Goal: Find contact information: Find contact information

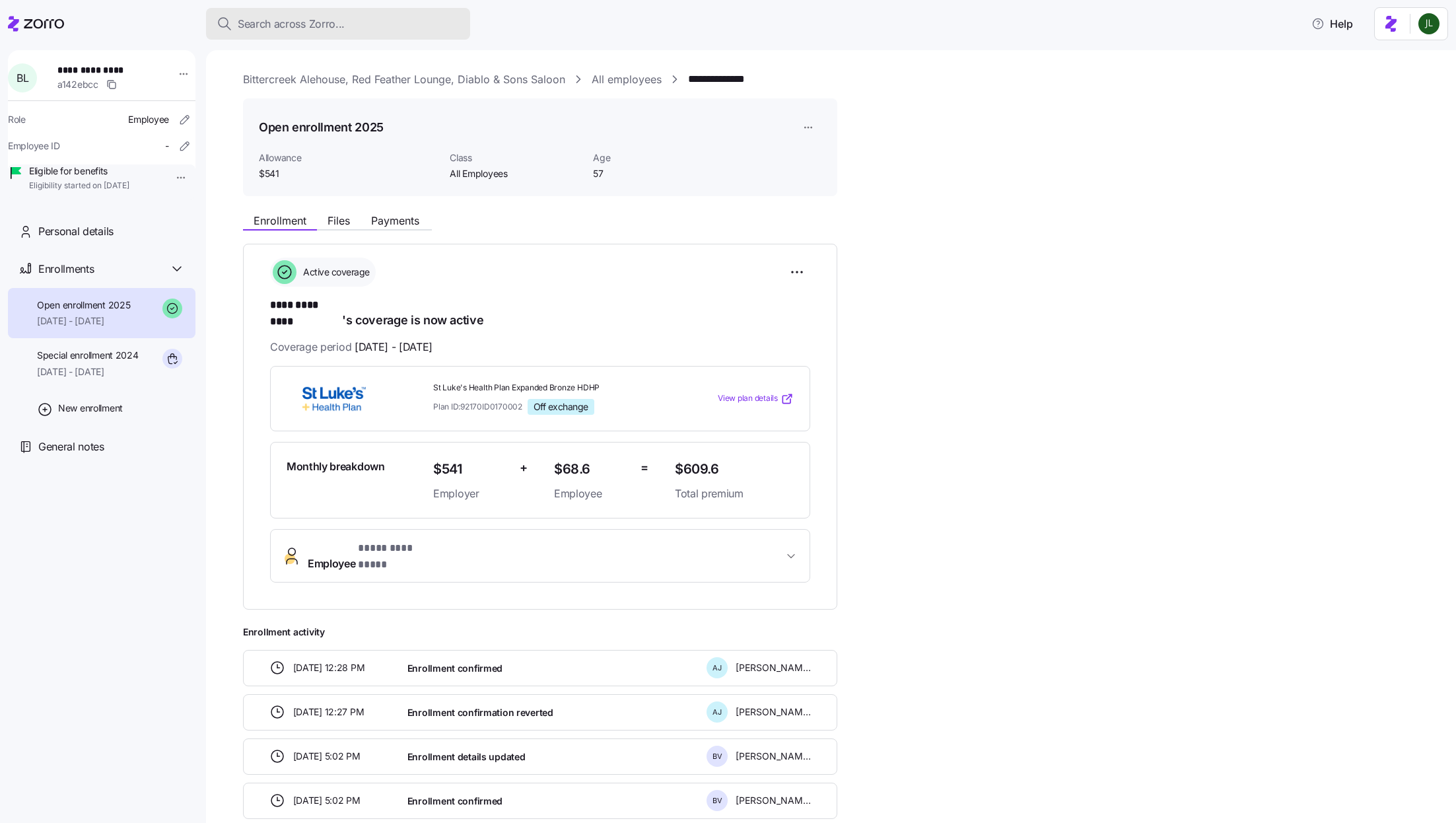
scroll to position [76, 0]
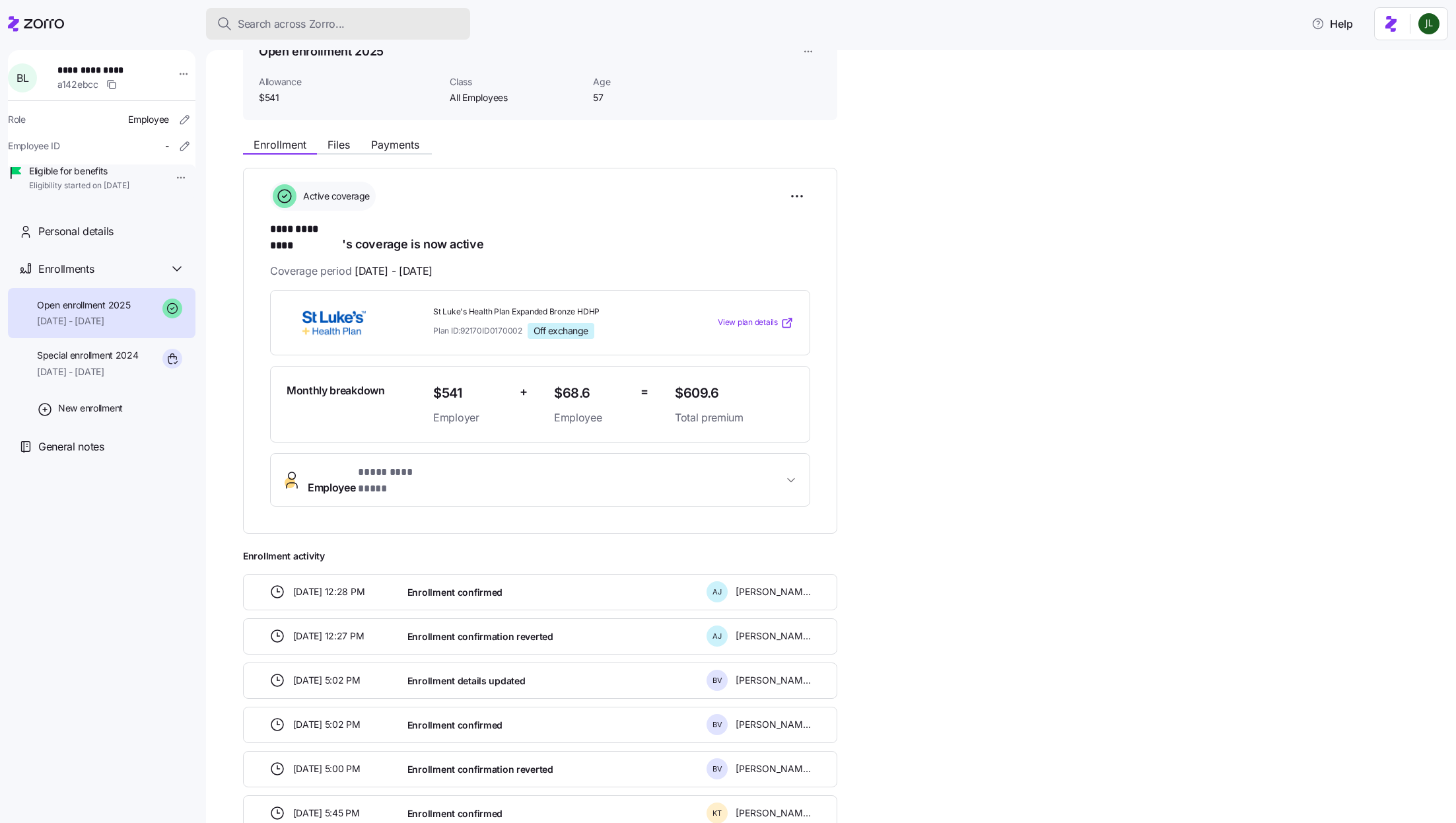
click at [412, 27] on div "Search across Zorro..." at bounding box center [338, 24] width 243 height 17
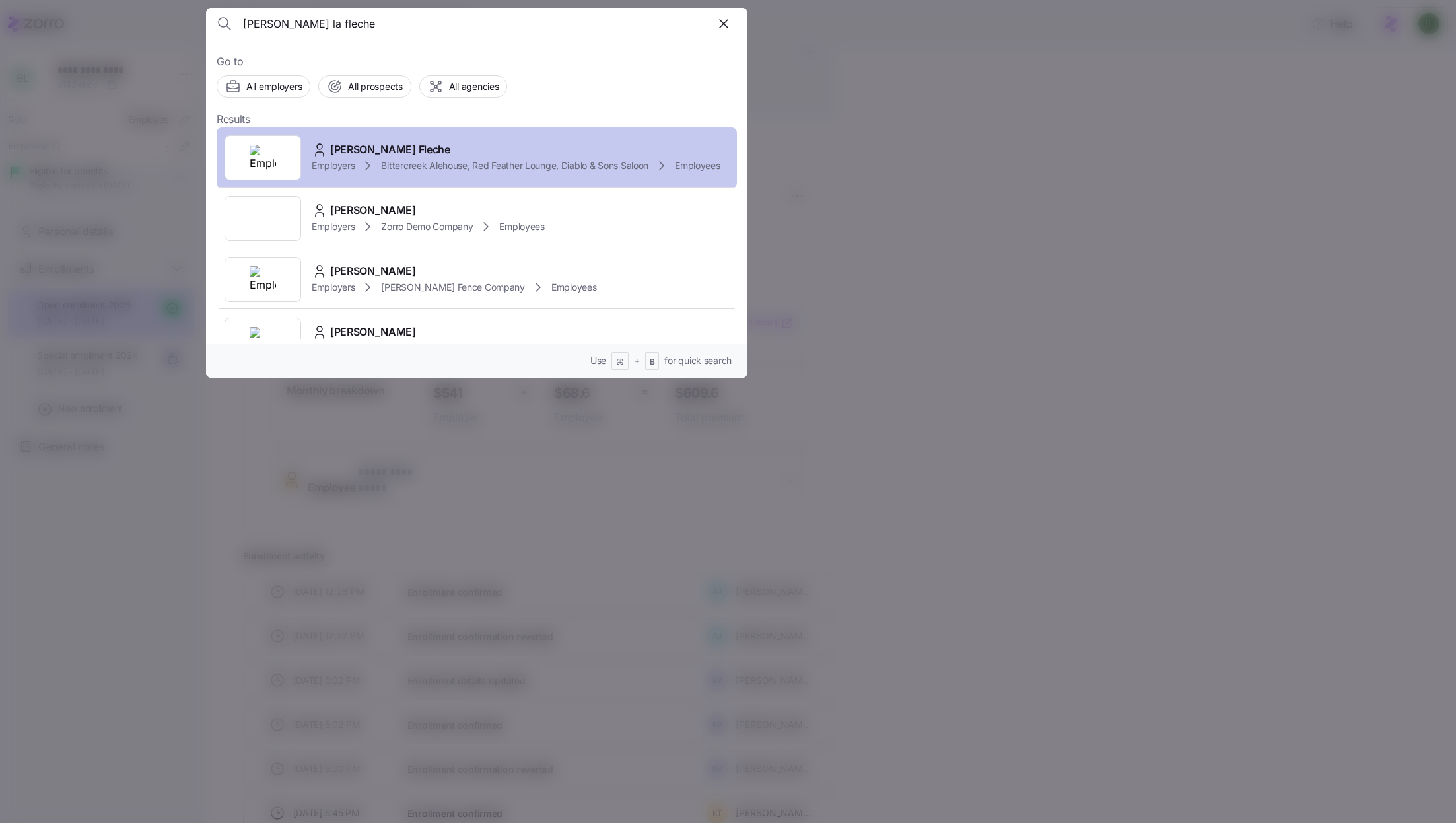
type input "[PERSON_NAME] la fleche"
click at [432, 154] on div "[PERSON_NAME] Fleche Employers Bittercreek Alehouse, Red Feather Lounge, Diablo…" at bounding box center [477, 158] width 520 height 61
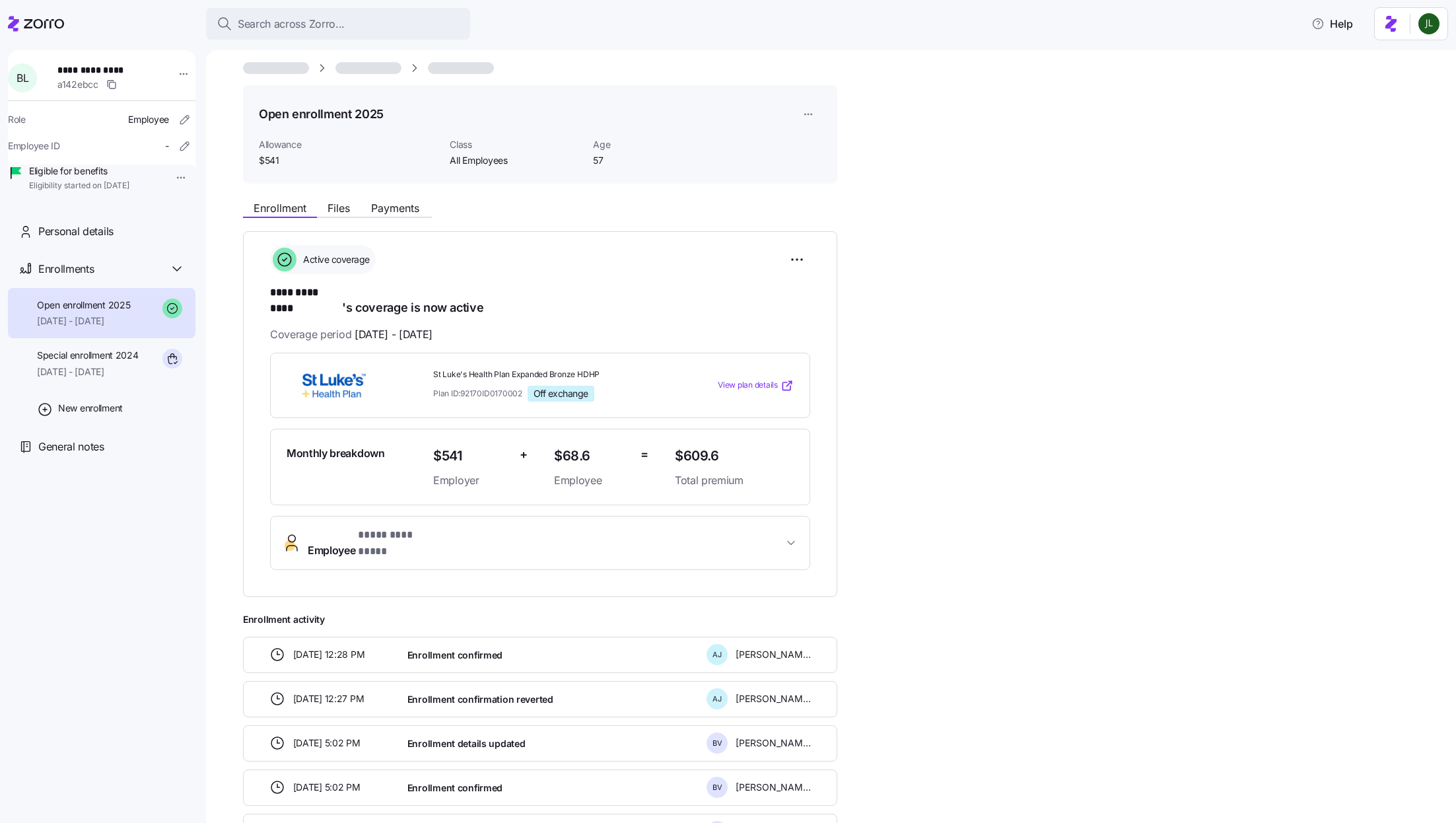
scroll to position [16, 0]
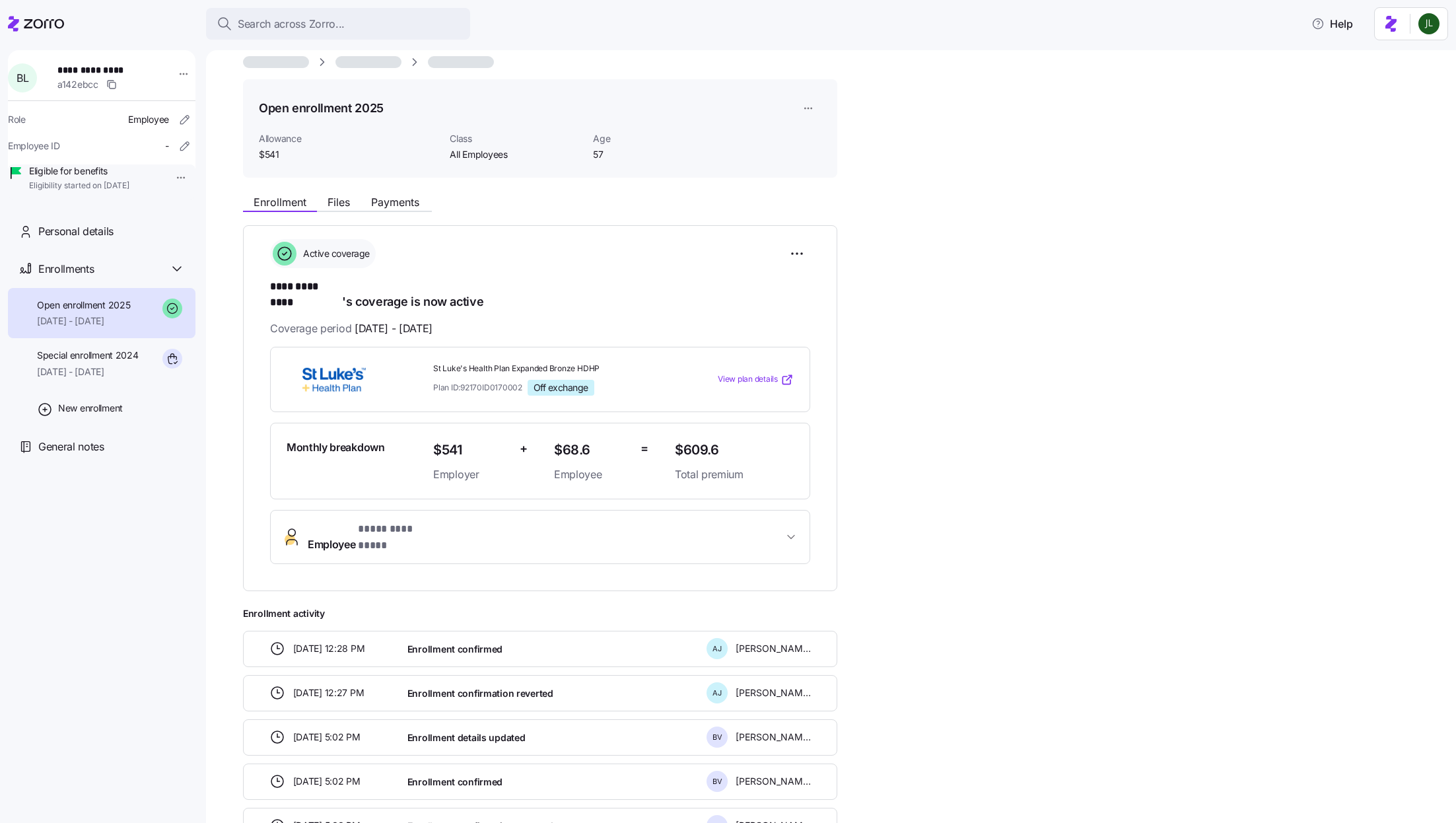
click at [589, 521] on span "Employee * **** ********* *" at bounding box center [545, 537] width 475 height 31
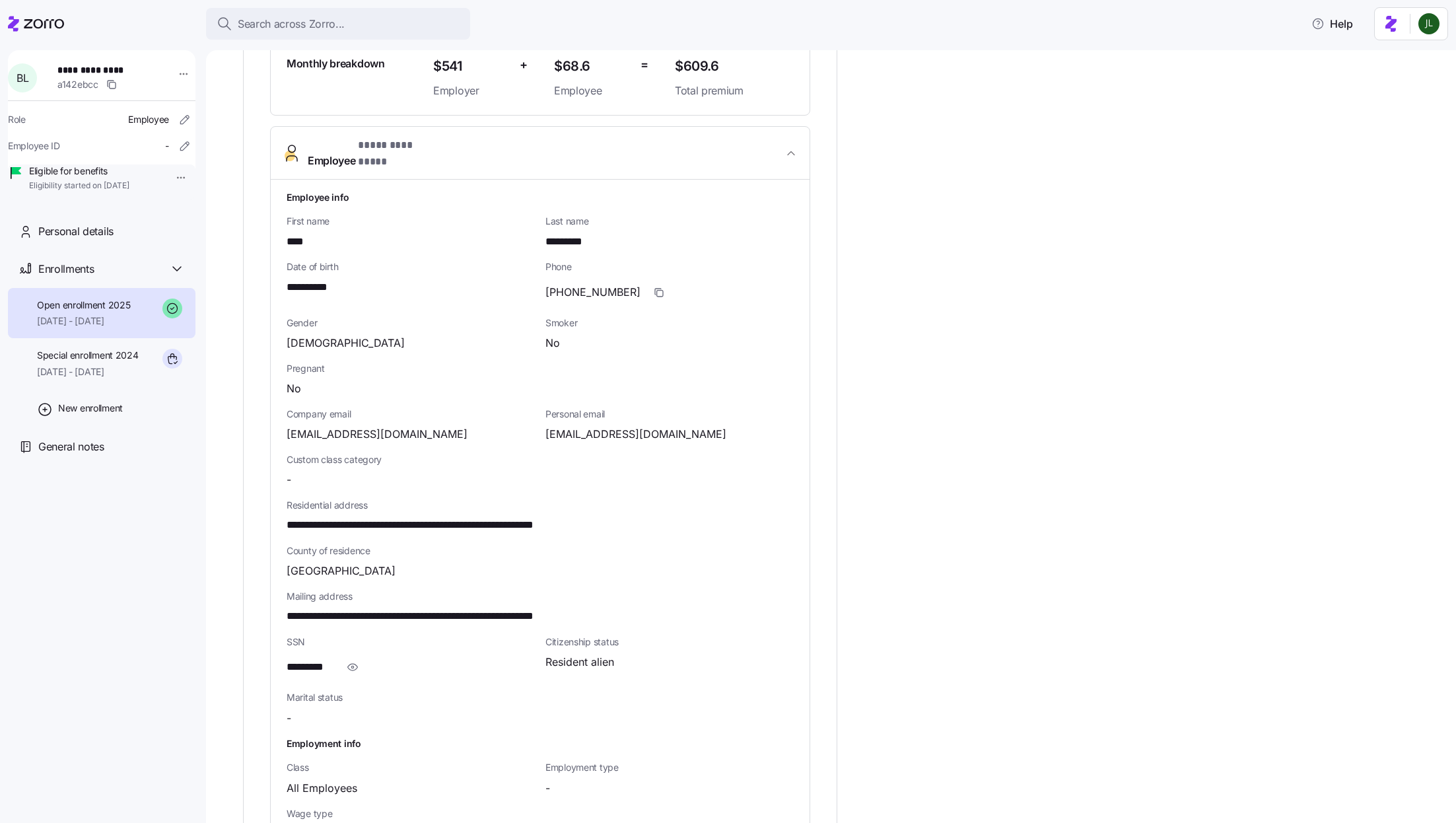
scroll to position [416, 0]
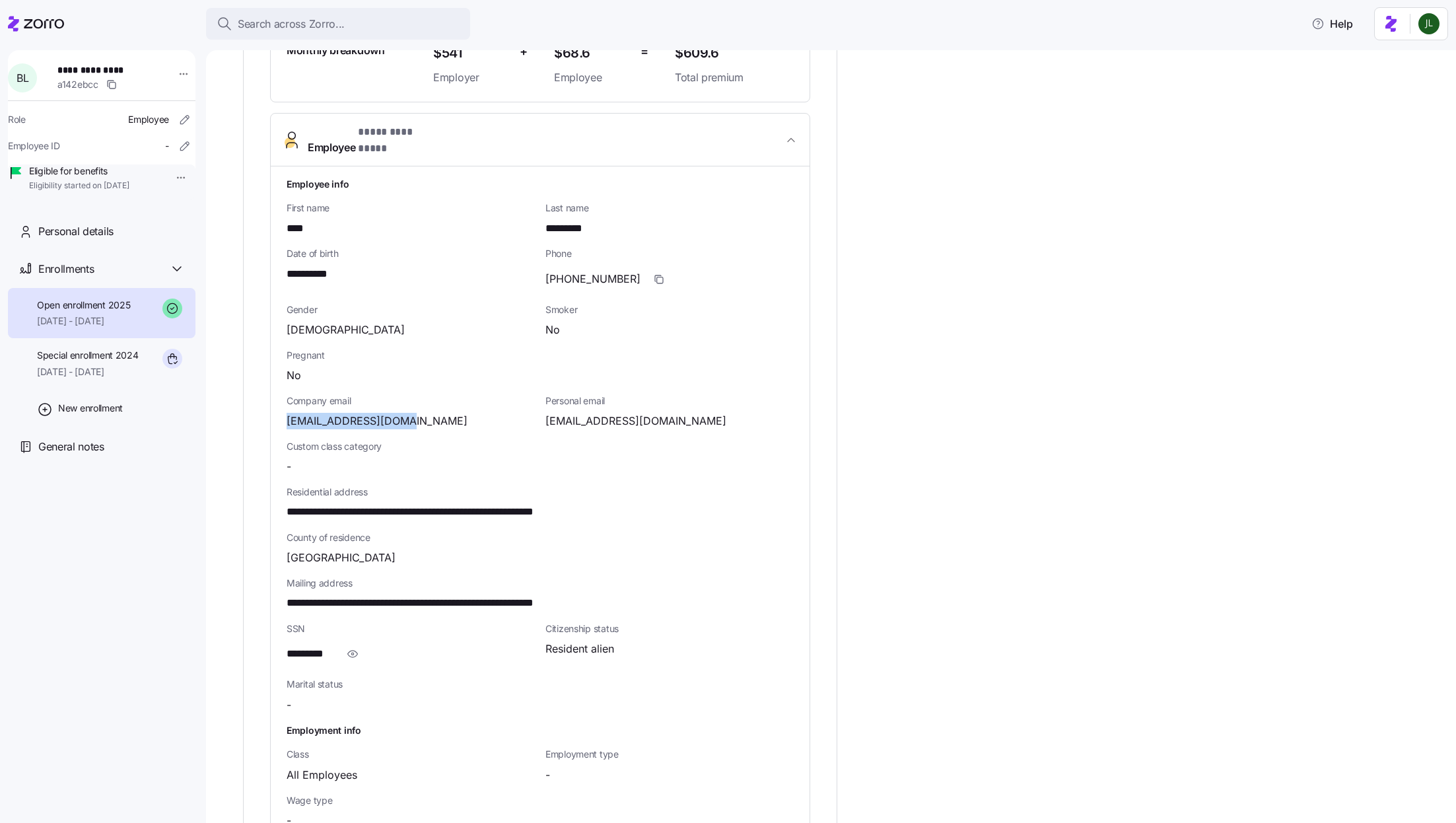
drag, startPoint x: 408, startPoint y: 394, endPoint x: 285, endPoint y: 387, distance: 123.2
click at [285, 387] on div "**********" at bounding box center [540, 502] width 538 height 672
copy span "[EMAIL_ADDRESS][DOMAIN_NAME]"
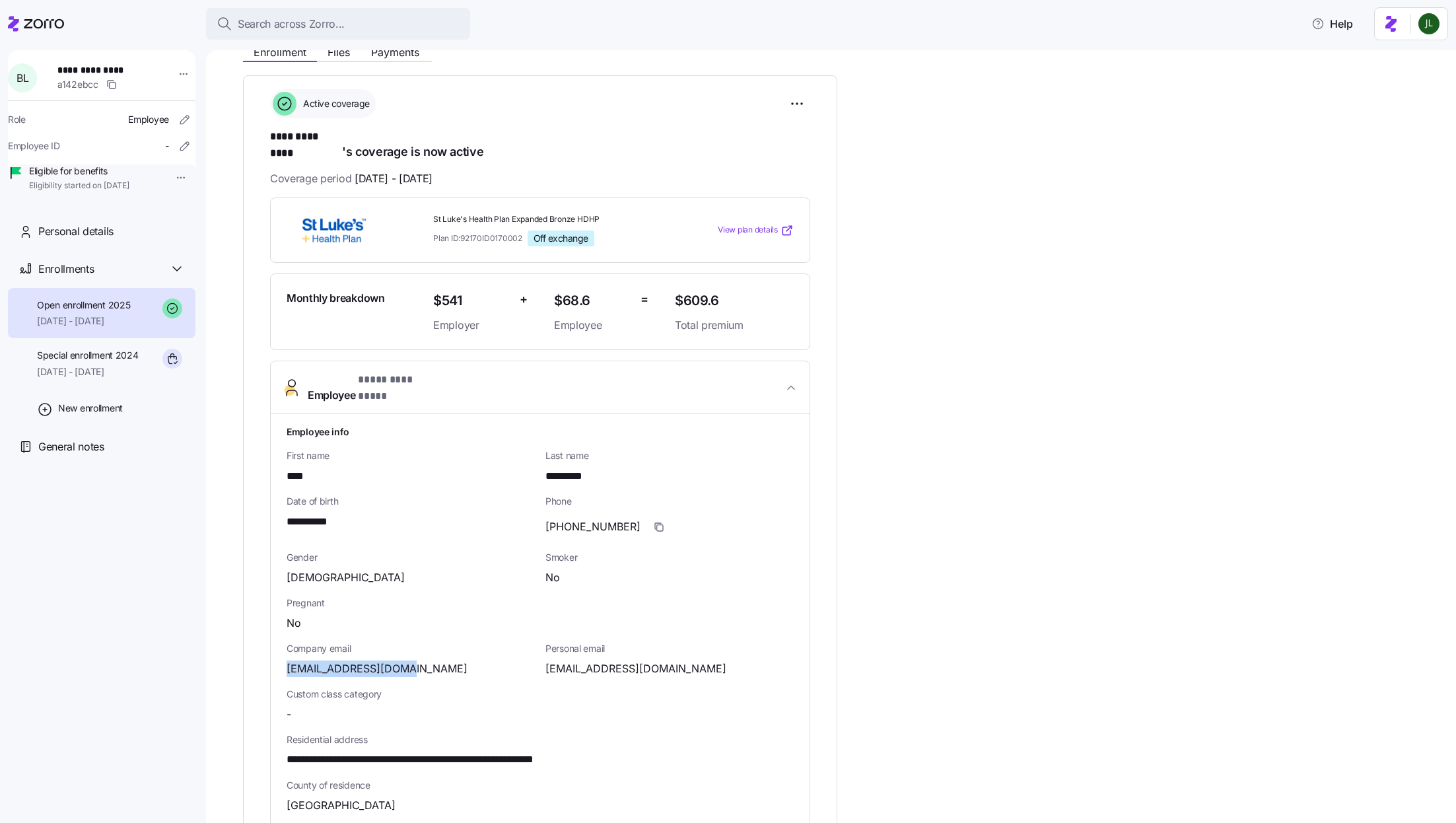
scroll to position [0, 0]
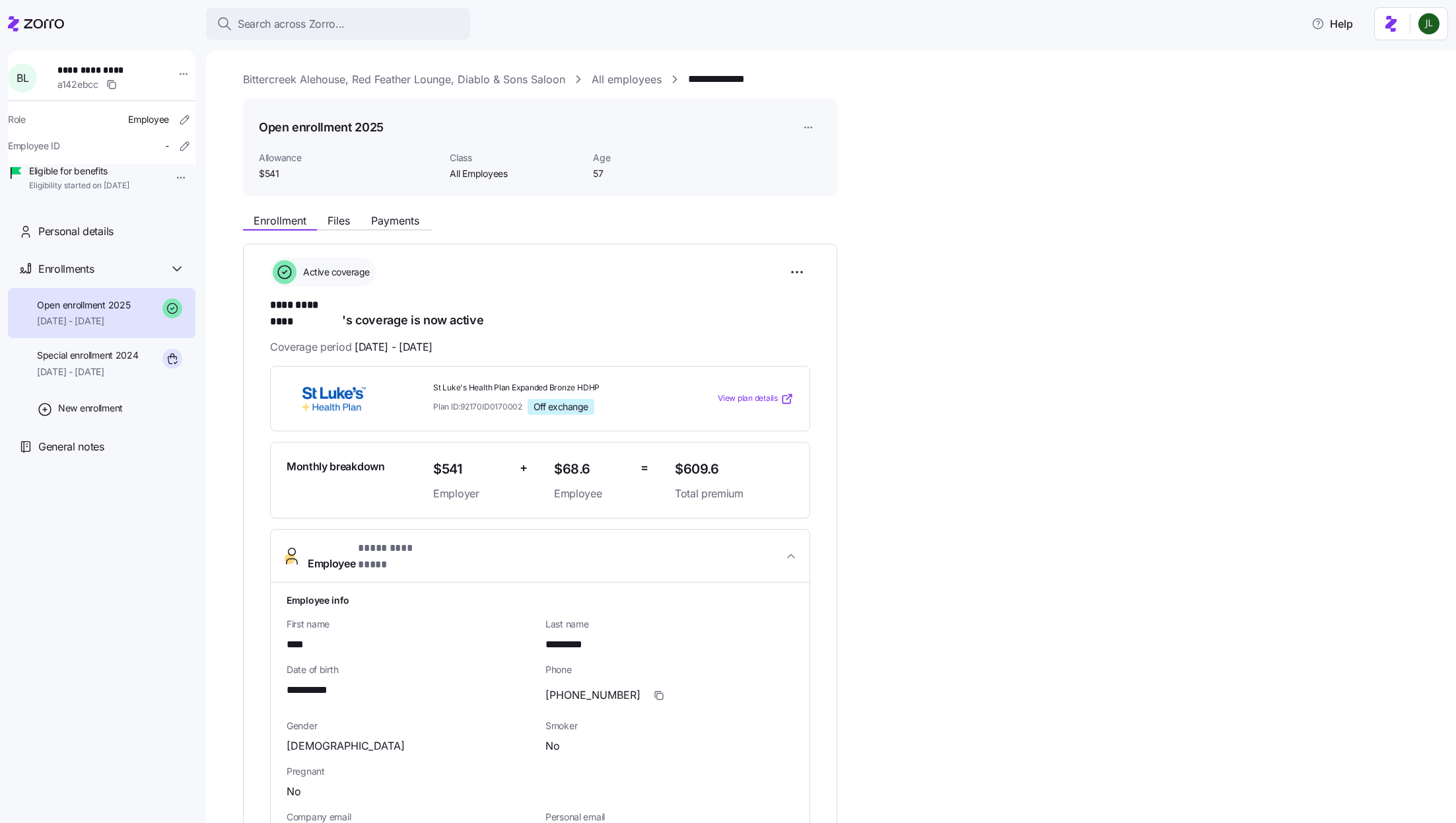
click at [296, 80] on link "Bittercreek Alehouse, Red Feather Lounge, Diablo & Sons Saloon" at bounding box center [404, 79] width 322 height 17
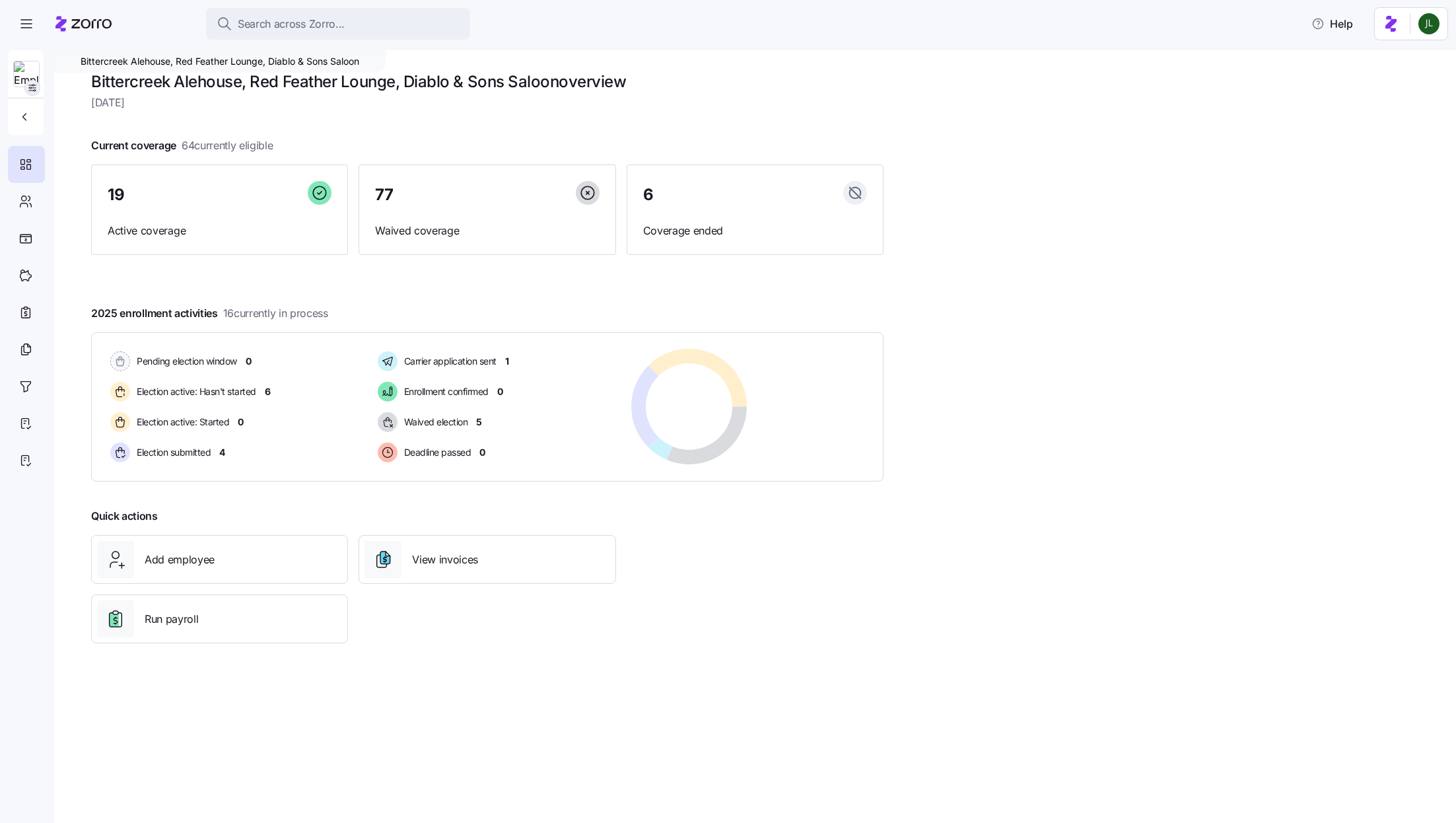
click at [30, 91] on icon "button" at bounding box center [33, 88] width 11 height 11
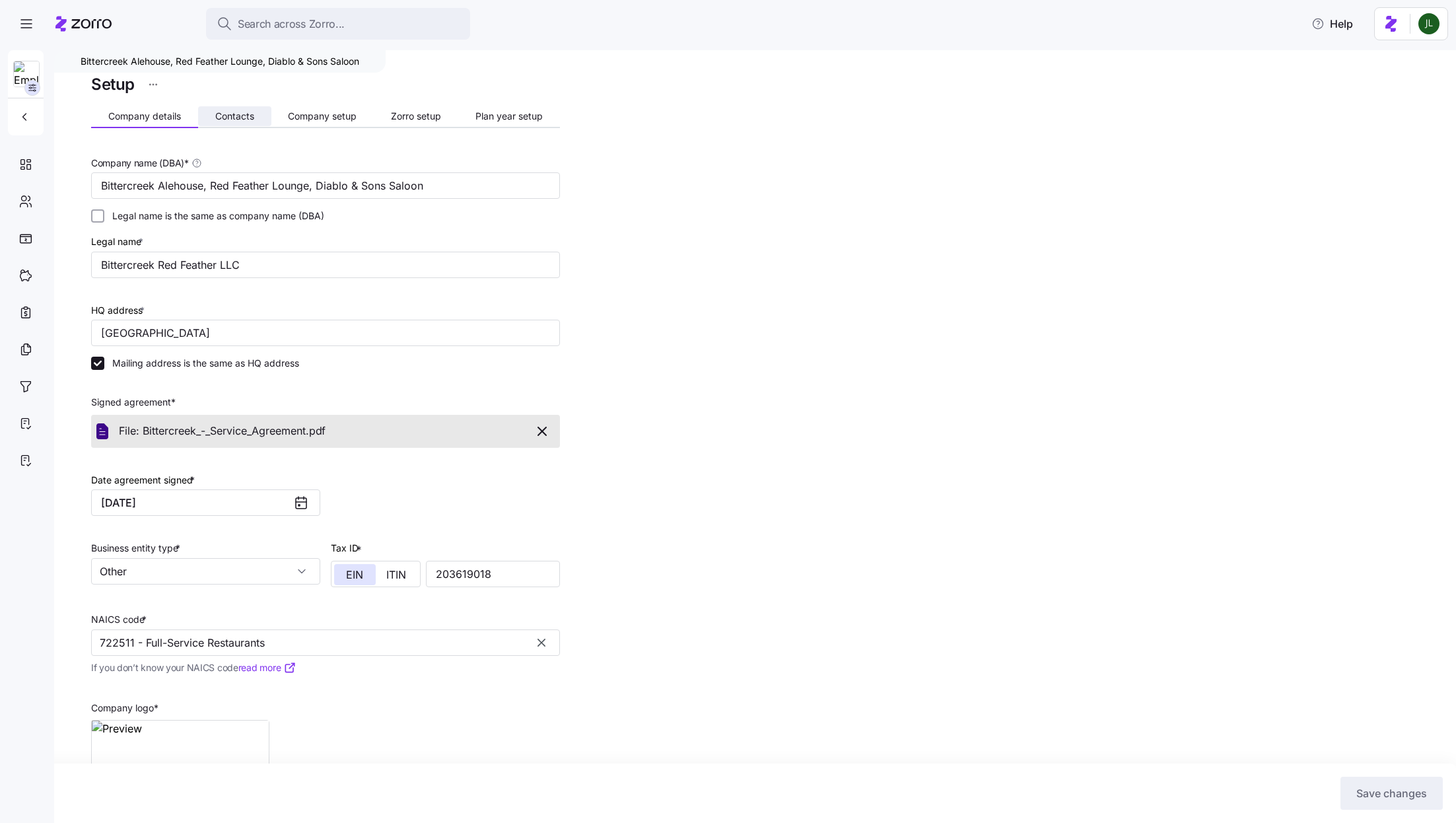
click at [242, 113] on span "Contacts" at bounding box center [235, 116] width 39 height 9
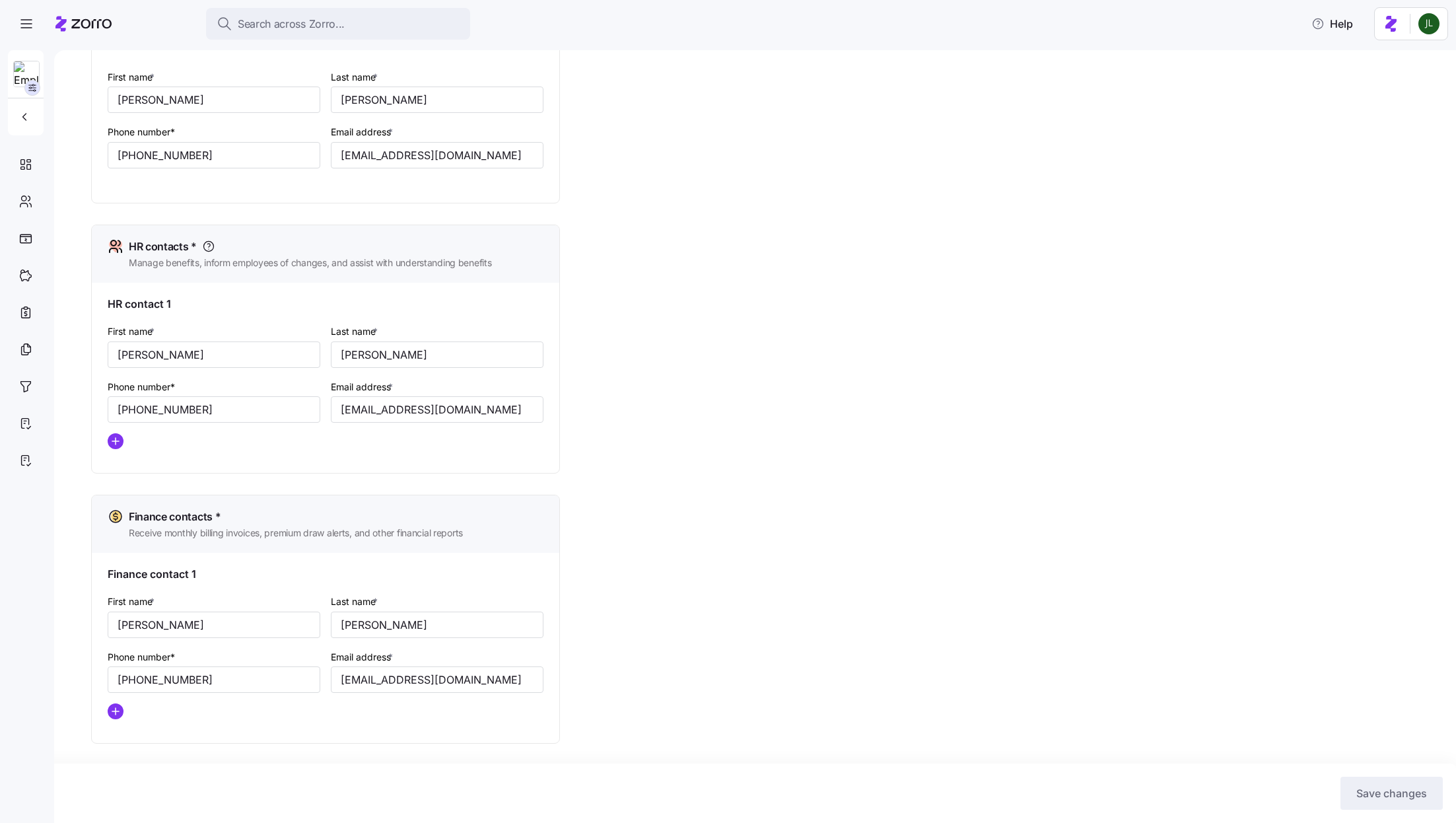
scroll to position [406, 0]
drag, startPoint x: 470, startPoint y: 407, endPoint x: 268, endPoint y: 407, distance: 202.0
click at [268, 407] on div "First name * Jami Last name * Adams Phone number* (208) 861-0152 Email address …" at bounding box center [325, 391] width 446 height 148
